Goal: Task Accomplishment & Management: Manage account settings

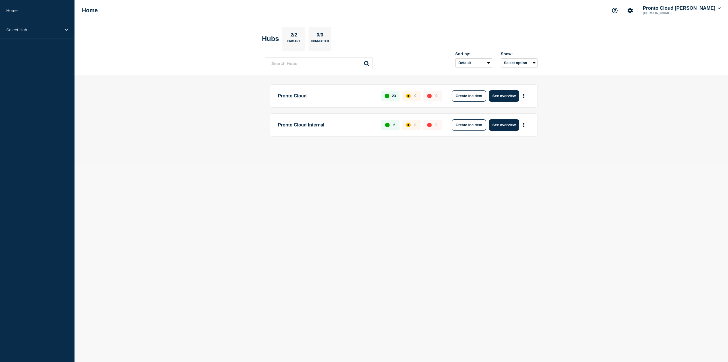
click at [303, 96] on p "Pronto Cloud" at bounding box center [326, 95] width 97 height 11
click at [505, 93] on button "See overview" at bounding box center [504, 95] width 30 height 11
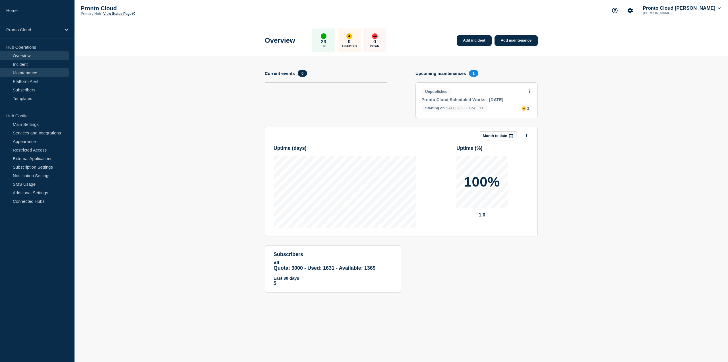
click at [26, 70] on link "Maintenance" at bounding box center [34, 72] width 69 height 9
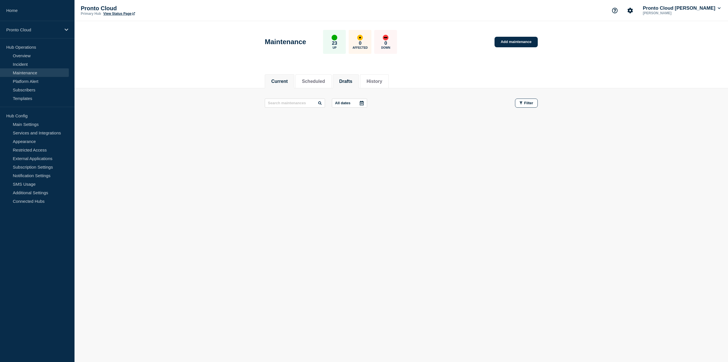
click at [343, 80] on li "Drafts" at bounding box center [346, 81] width 26 height 14
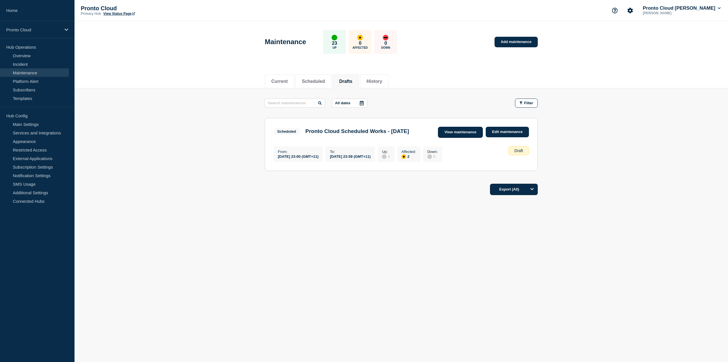
click at [457, 133] on link "View maintenance" at bounding box center [460, 132] width 45 height 11
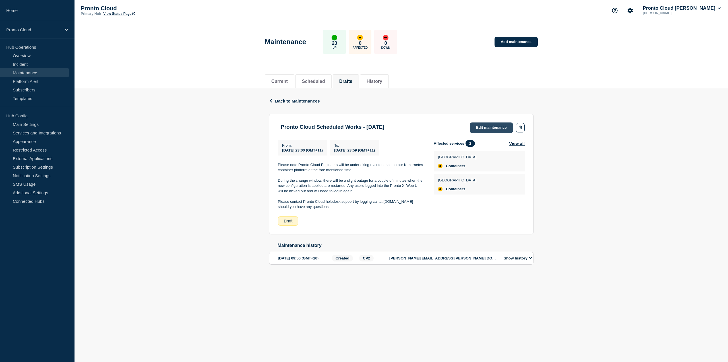
click at [484, 127] on link "Edit maintenance" at bounding box center [491, 127] width 43 height 11
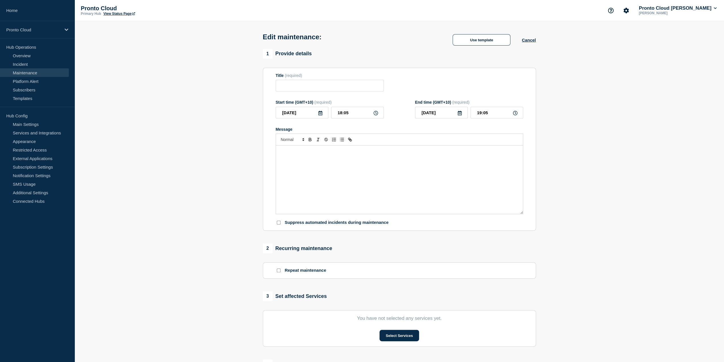
type input "Pronto Cloud Scheduled Works - [DATE]"
type input "[DATE]"
type input "23:00"
type input "[DATE]"
type input "23:59"
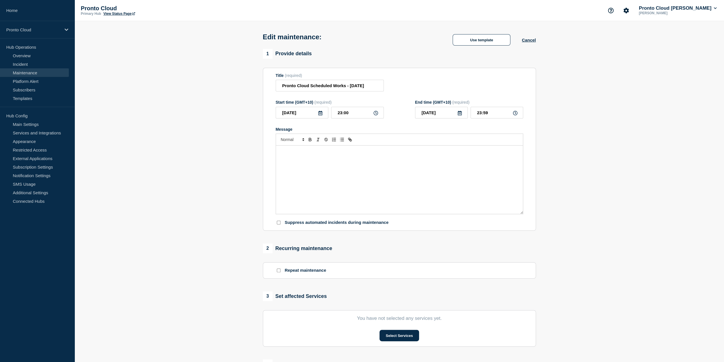
checkbox input "true"
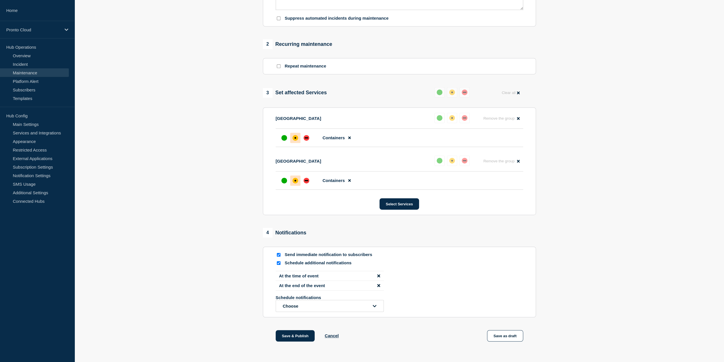
scroll to position [231, 0]
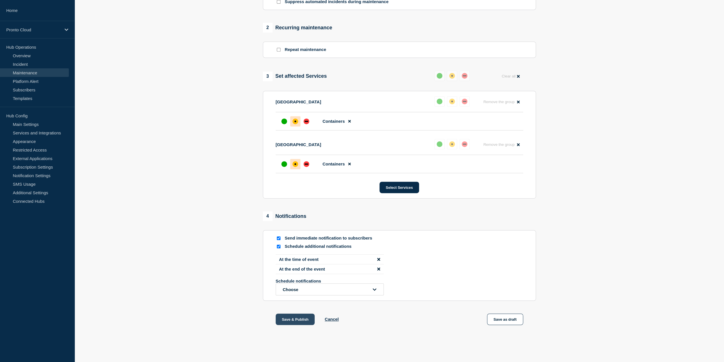
click at [296, 318] on button "Save & Publish" at bounding box center [295, 318] width 39 height 11
